Goal: Check status: Check status

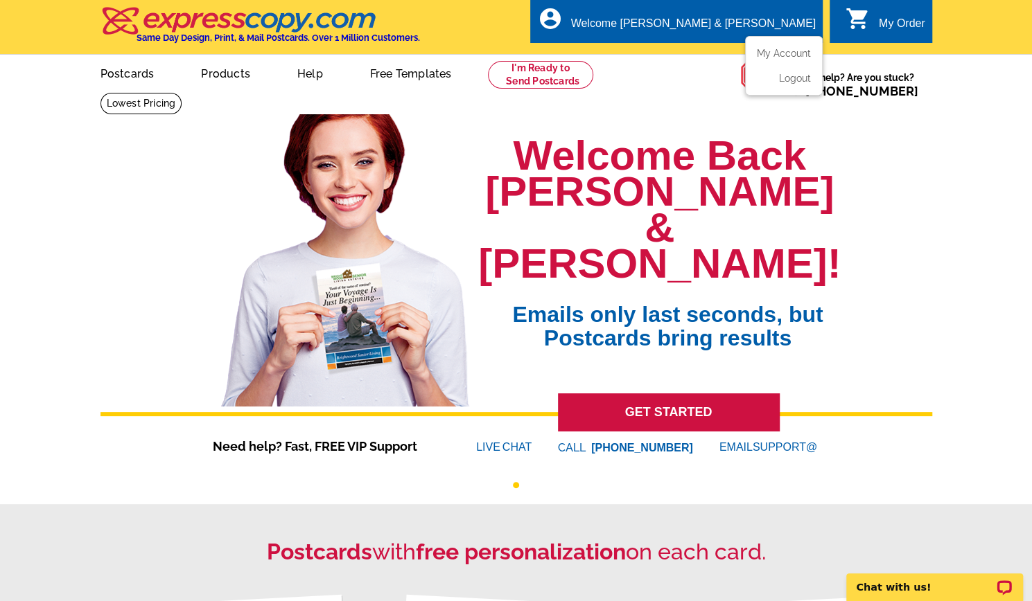
click at [784, 33] on div "Welcome [PERSON_NAME] & [PERSON_NAME]" at bounding box center [692, 26] width 245 height 19
click at [782, 55] on link "My Account" at bounding box center [781, 53] width 60 height 12
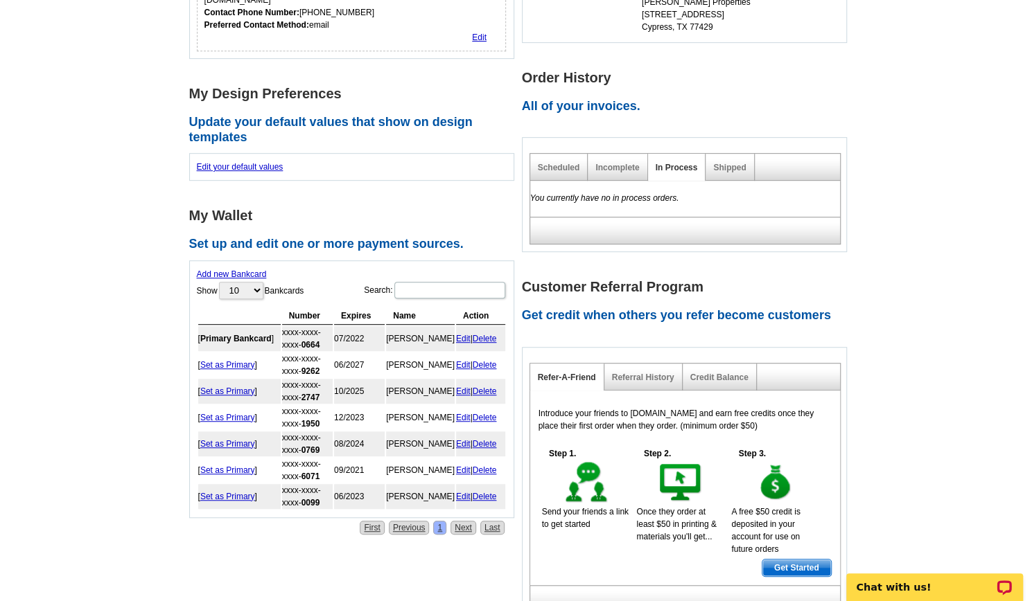
scroll to position [345, 0]
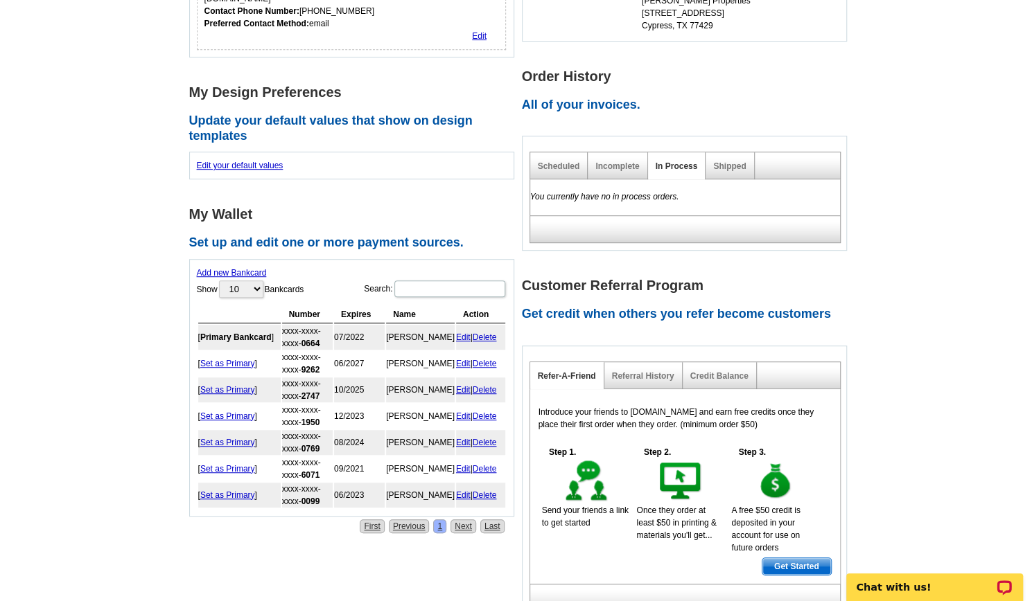
click at [732, 159] on div "Shipped" at bounding box center [729, 165] width 48 height 27
click at [732, 163] on link "Shipped" at bounding box center [729, 166] width 33 height 10
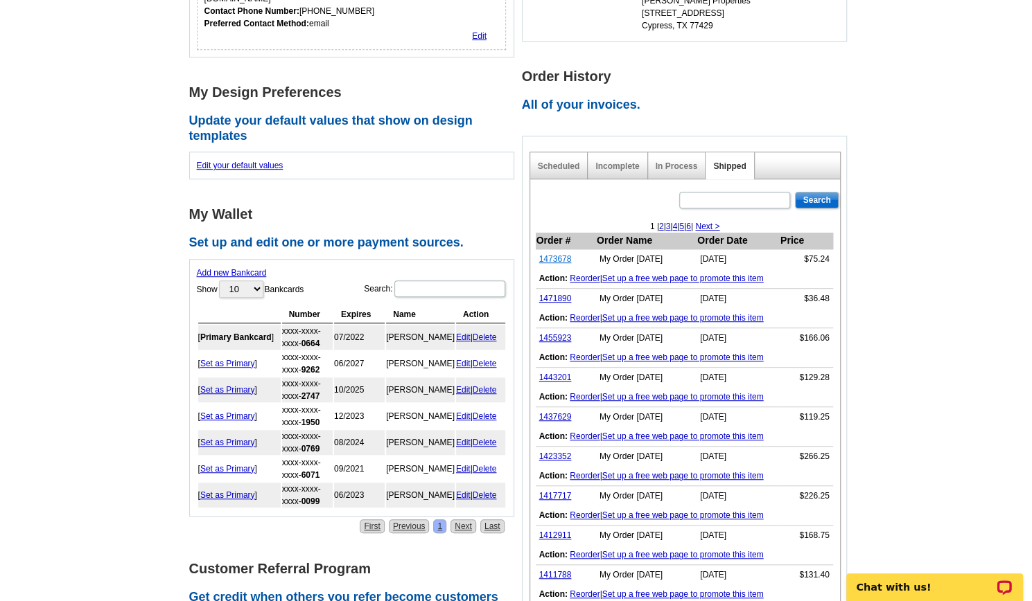
click at [542, 257] on link "1473678" at bounding box center [555, 259] width 33 height 10
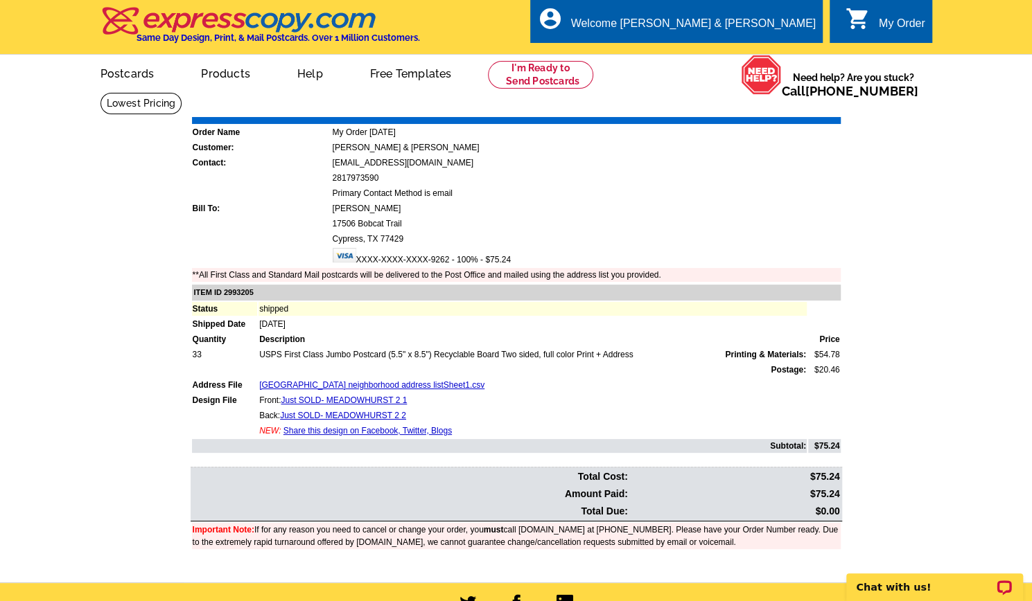
drag, startPoint x: 817, startPoint y: 445, endPoint x: 842, endPoint y: 447, distance: 25.0
click at [842, 447] on table "ITEM ID 2993205 Status shipped Shipped Date Aug-22-2025 Quantity Description Pr…" at bounding box center [518, 368] width 655 height 171
drag, startPoint x: 842, startPoint y: 447, endPoint x: 804, endPoint y: 448, distance: 38.1
click at [804, 448] on table "ITEM ID 2993205 Status shipped Shipped Date Aug-22-2025 Quantity Description Pr…" at bounding box center [518, 368] width 655 height 171
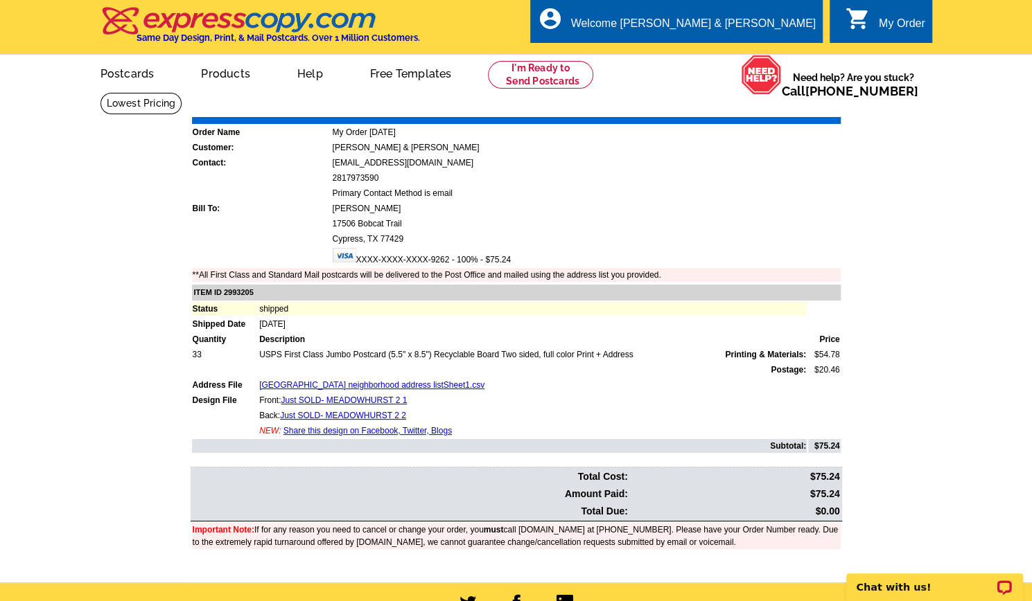
click at [878, 423] on main "Order Number: 1473678 Download Invoice | Print Invoice Order Name My Order 2025…" at bounding box center [516, 337] width 1032 height 490
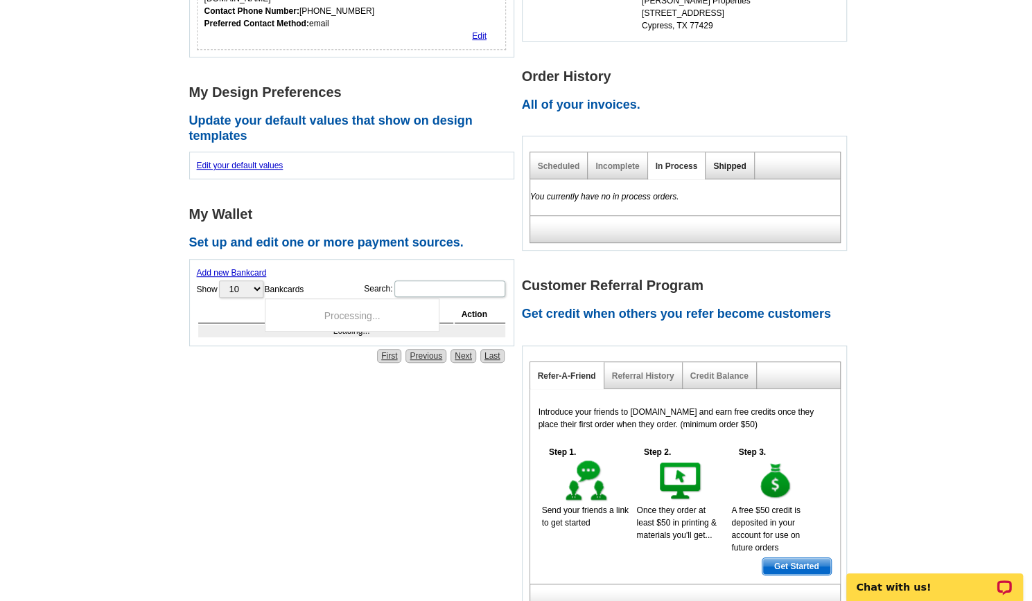
click at [733, 164] on link "Shipped" at bounding box center [729, 166] width 33 height 10
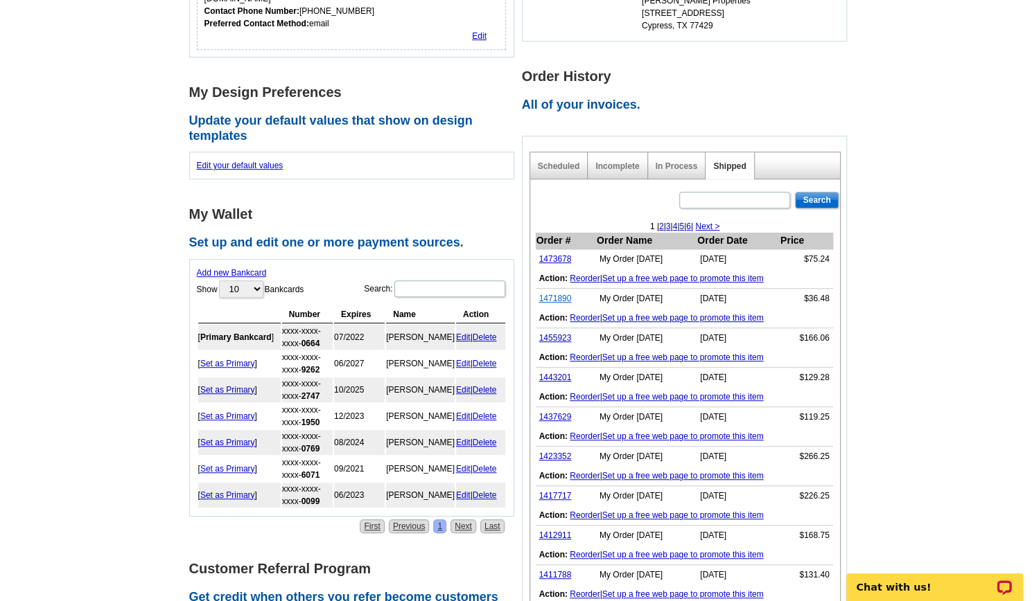
click at [556, 301] on link "1471890" at bounding box center [555, 299] width 33 height 10
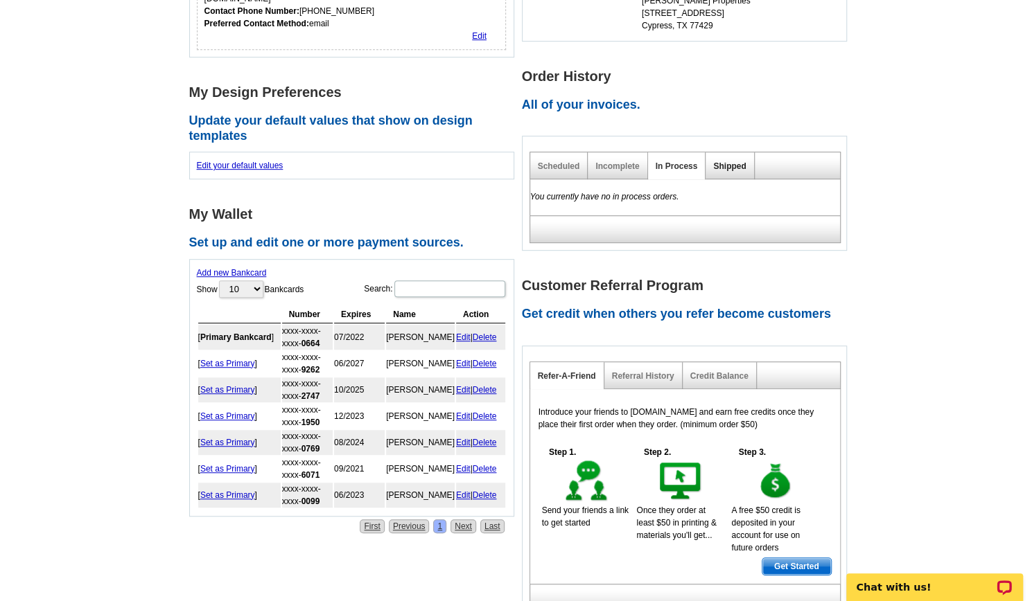
click at [729, 162] on link "Shipped" at bounding box center [729, 166] width 33 height 10
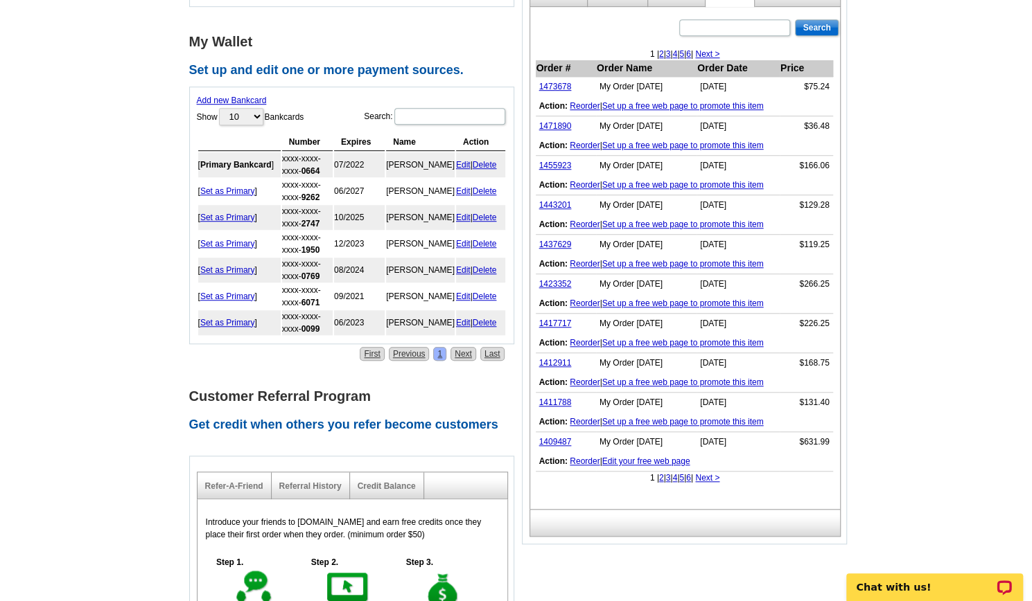
scroll to position [520, 0]
